Goal: Task Accomplishment & Management: Manage account settings

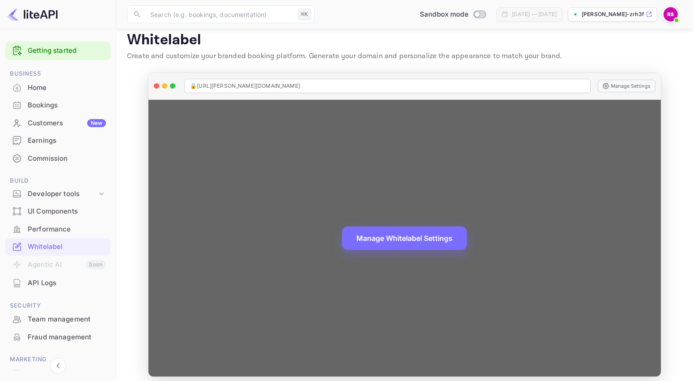
scroll to position [15, 0]
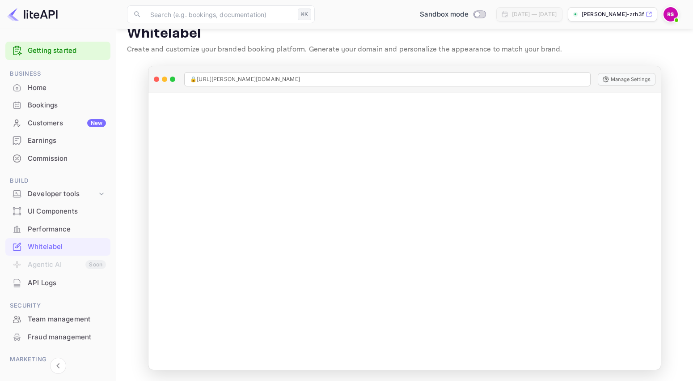
click at [46, 246] on div "Whitelabel" at bounding box center [67, 247] width 78 height 10
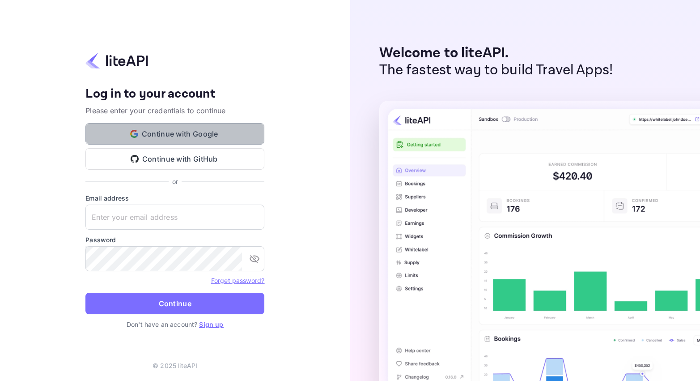
click at [163, 131] on button "Continue with Google" at bounding box center [174, 133] width 179 height 21
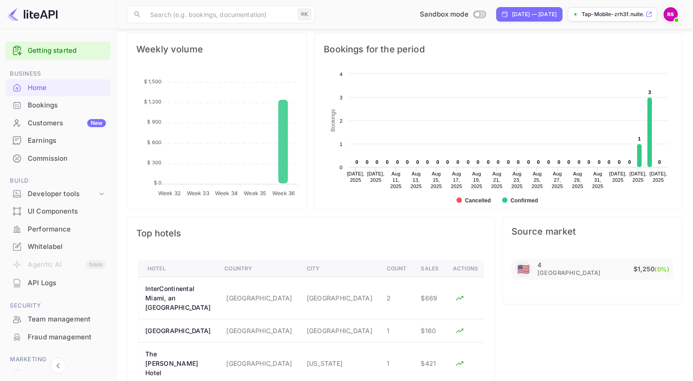
scroll to position [344, 0]
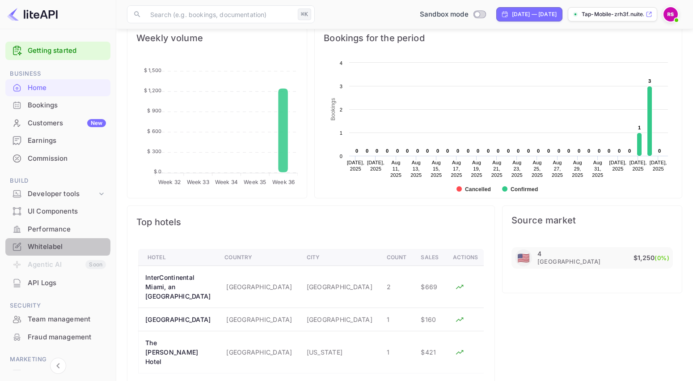
click at [57, 243] on div "Whitelabel" at bounding box center [67, 247] width 78 height 10
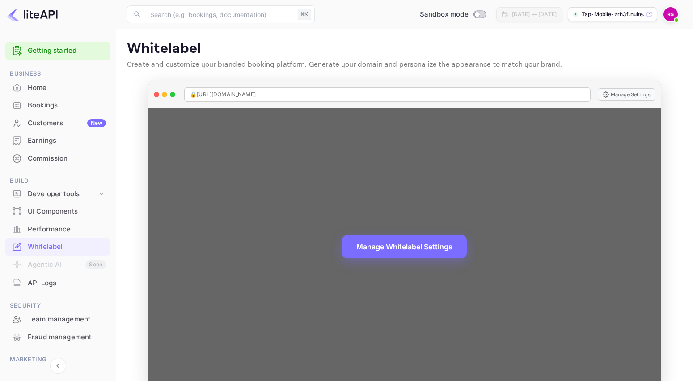
click at [247, 93] on span "🔒 https://Tap-Mobile-zrh3f.nuitee.link" at bounding box center [223, 94] width 66 height 8
drag, startPoint x: 304, startPoint y: 93, endPoint x: 190, endPoint y: 91, distance: 114.5
click at [190, 91] on div "🔒 https://Tap-Mobile-zrh3f.nuitee.link" at bounding box center [387, 94] width 407 height 14
copy span "🔒 https://Tap-Mobile-zrh3f.nuitee.link"
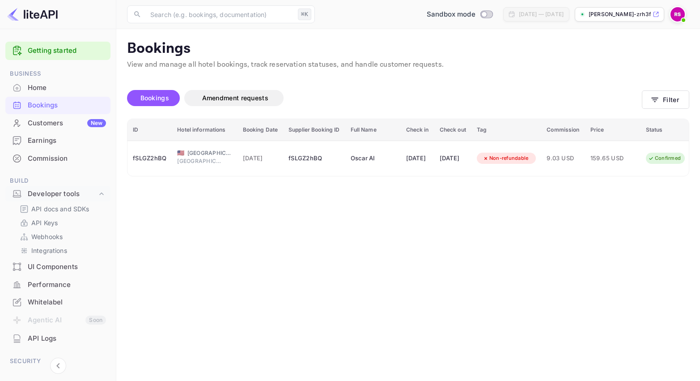
click at [42, 301] on div "Whitelabel" at bounding box center [67, 302] width 78 height 10
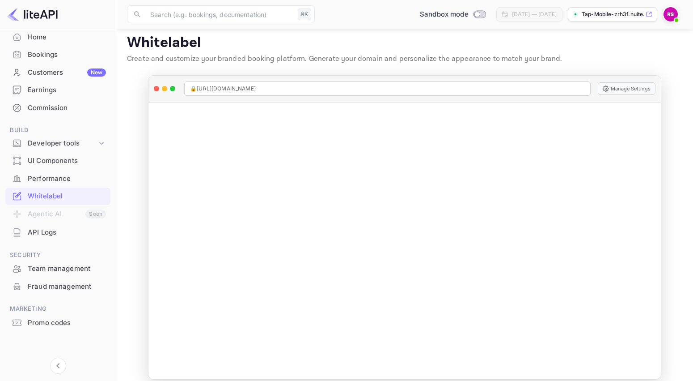
scroll to position [15, 0]
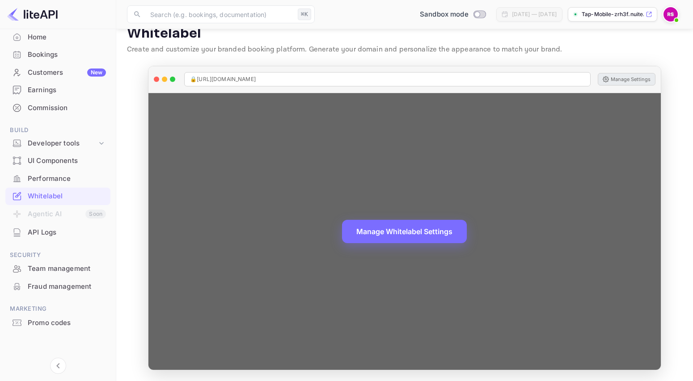
click at [628, 78] on button "Manage Settings" at bounding box center [627, 79] width 58 height 13
